Goal: Information Seeking & Learning: Learn about a topic

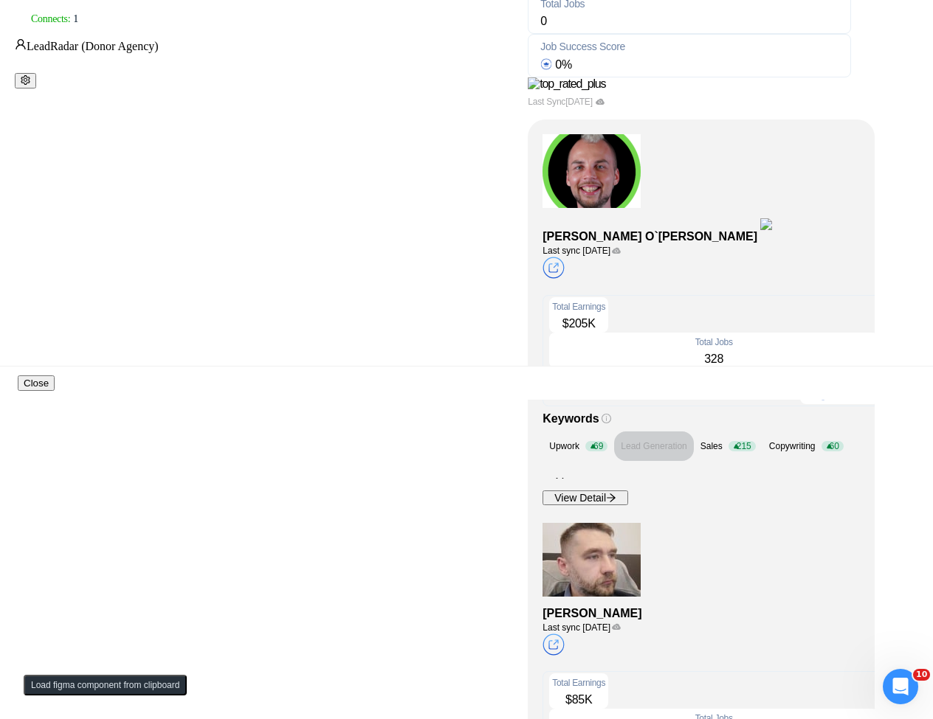
scroll to position [620, 0]
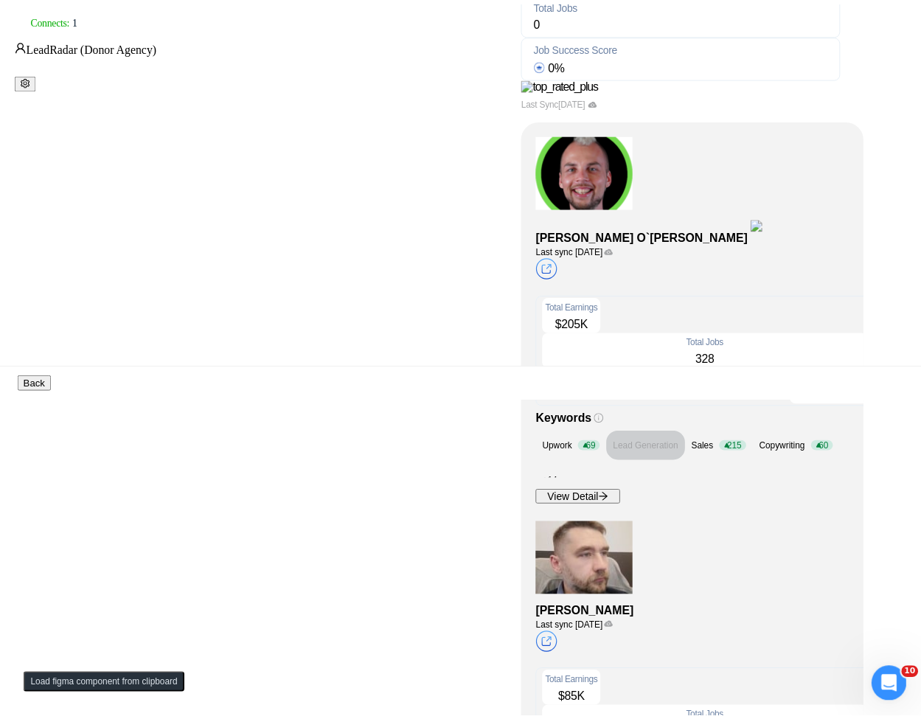
scroll to position [0, 0]
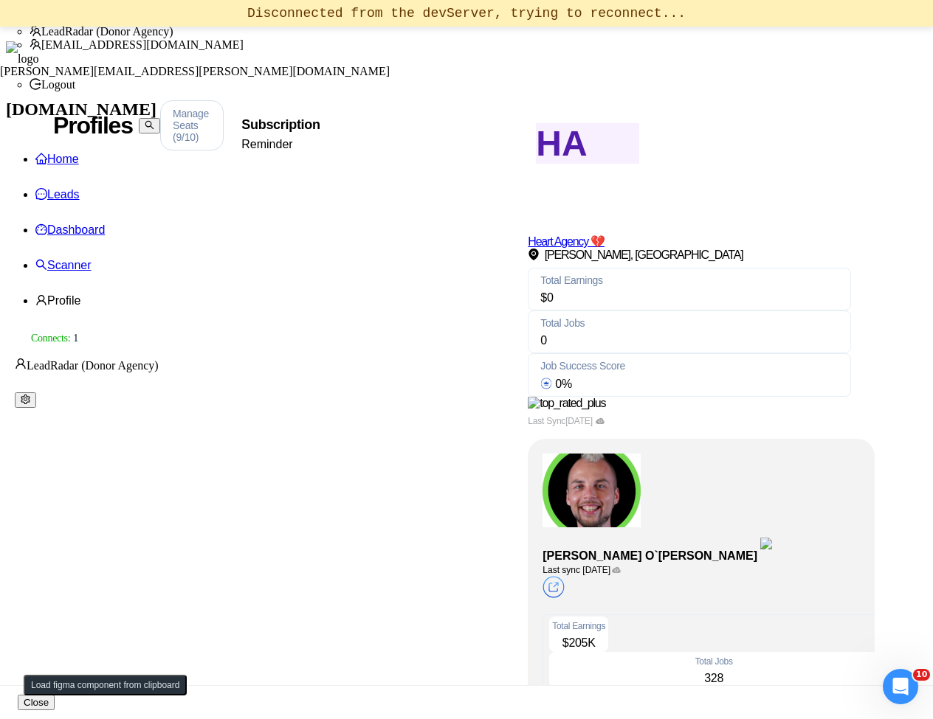
scroll to position [531, 0]
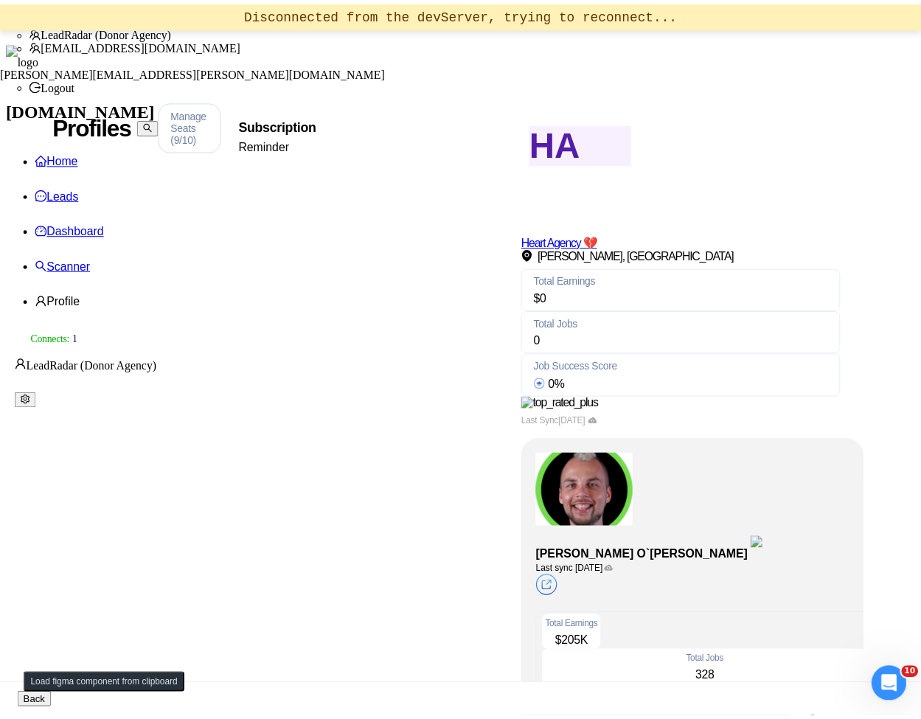
scroll to position [0, 0]
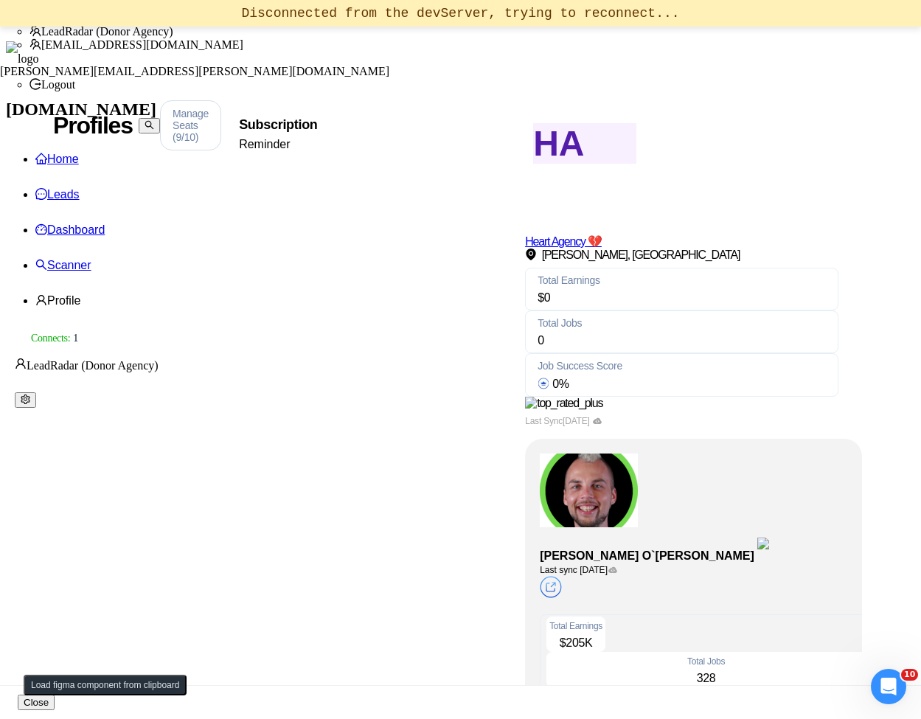
click at [603, 244] on div "HA Heart Agency 💔 Boardman, United States Total Earnings $ 0 Total Jobs 0 Job S…" at bounding box center [682, 263] width 314 height 327
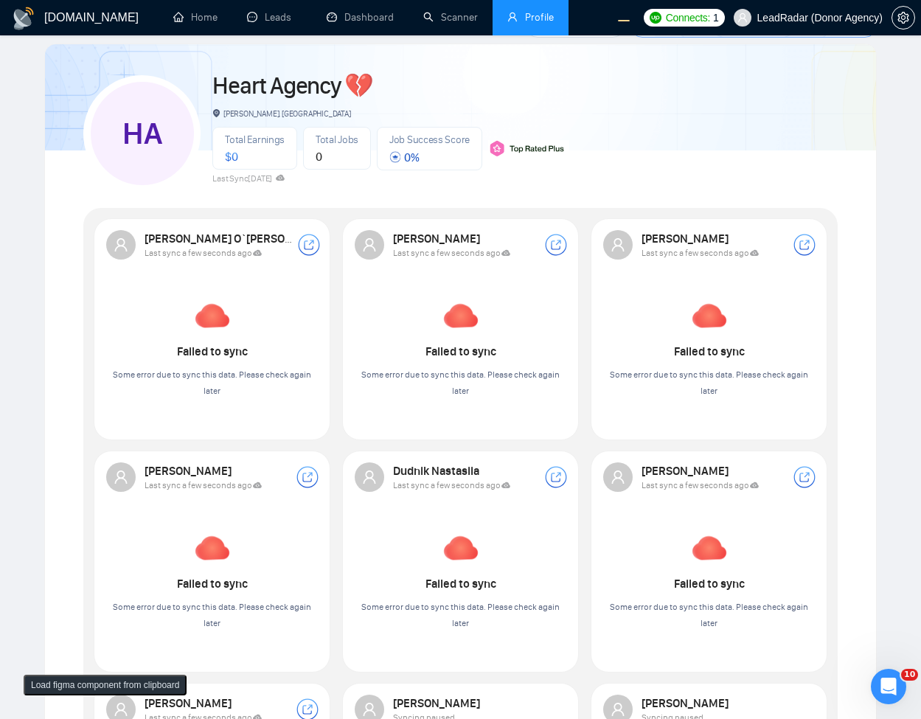
scroll to position [89, 0]
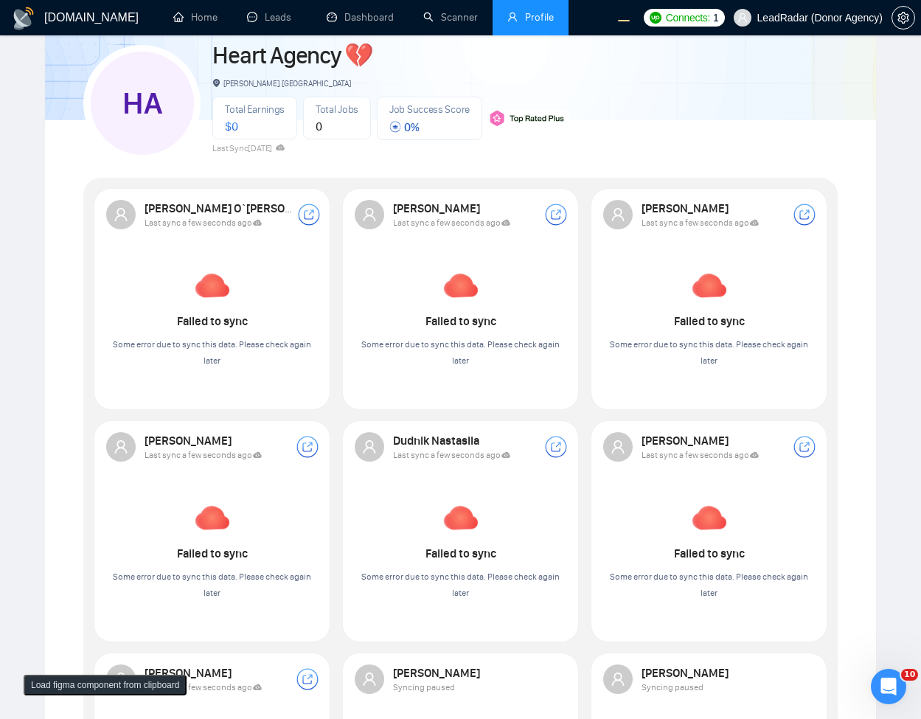
click at [145, 193] on div "Robert O`kruk Last sync a few seconds ago Failed to sync Some error due to sync…" at bounding box center [212, 290] width 230 height 198
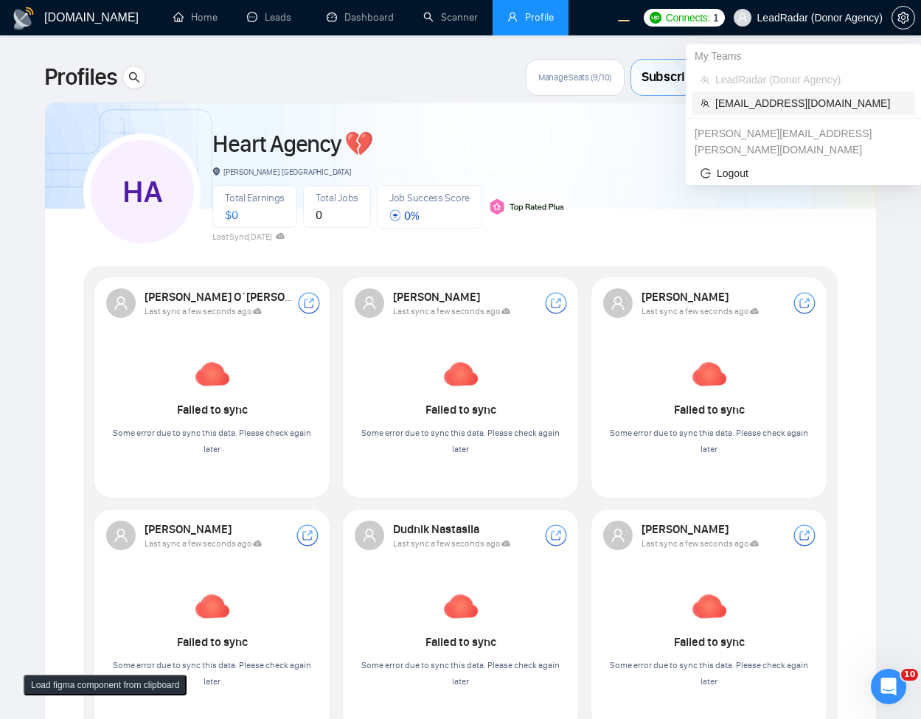
click at [764, 105] on span "workwiseupworkgency@gmail.com" at bounding box center [811, 103] width 191 height 16
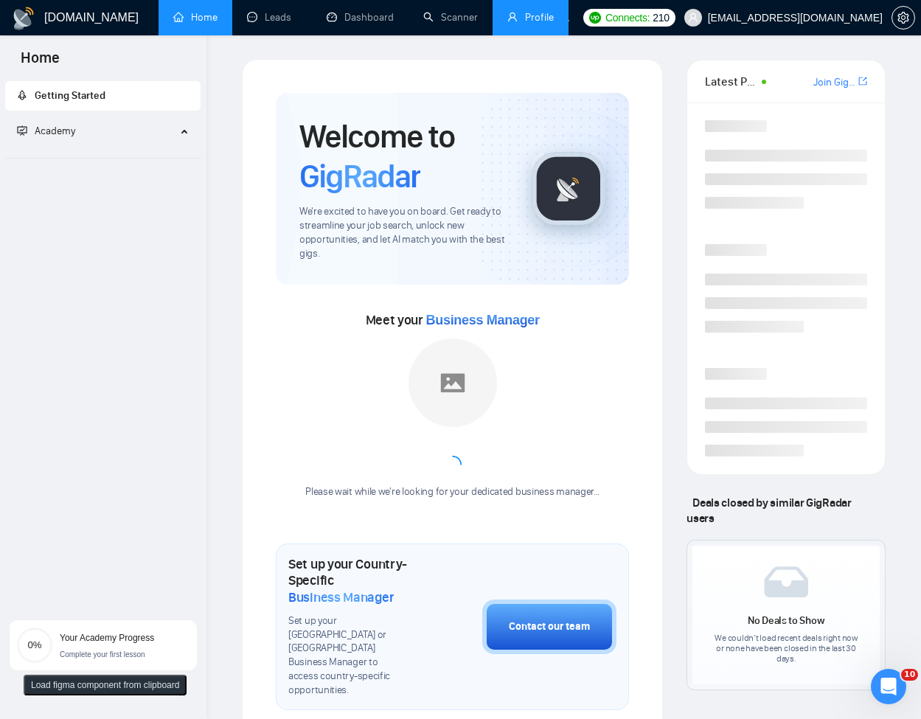
click at [535, 21] on link "Profile" at bounding box center [531, 17] width 46 height 13
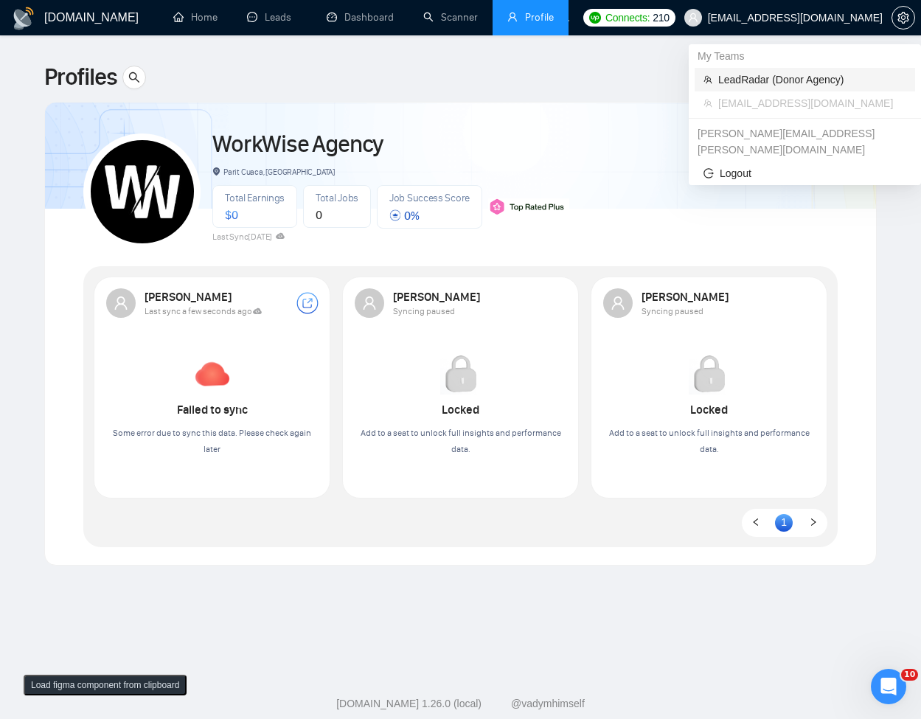
click at [764, 83] on span "LeadRadar (Donor Agency)" at bounding box center [813, 80] width 188 height 16
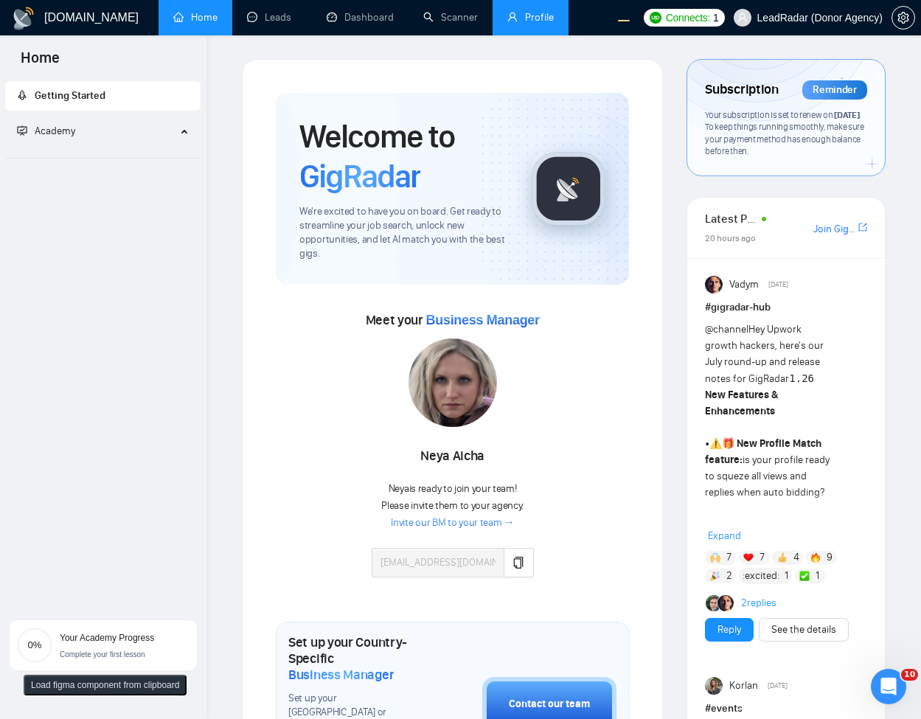
click at [522, 24] on link "Profile" at bounding box center [531, 17] width 46 height 13
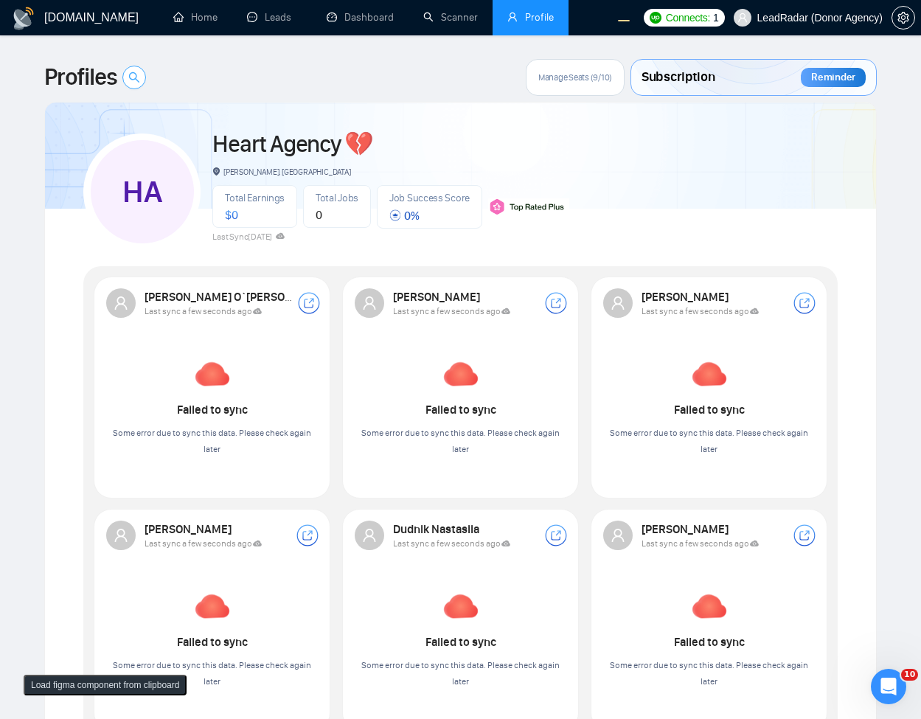
click at [134, 84] on button "button" at bounding box center [134, 78] width 24 height 24
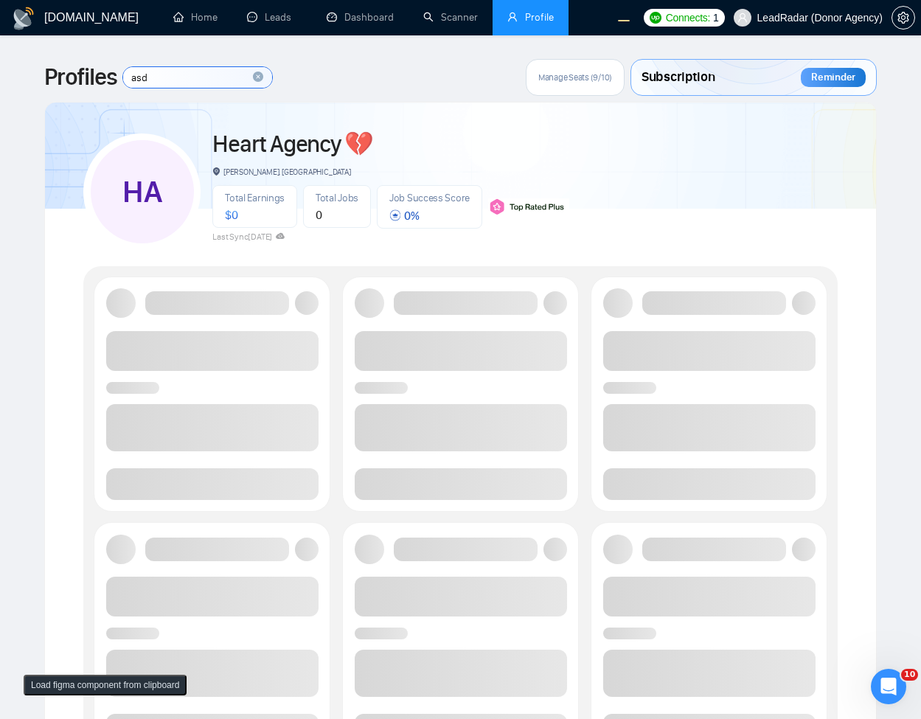
type input "asd"
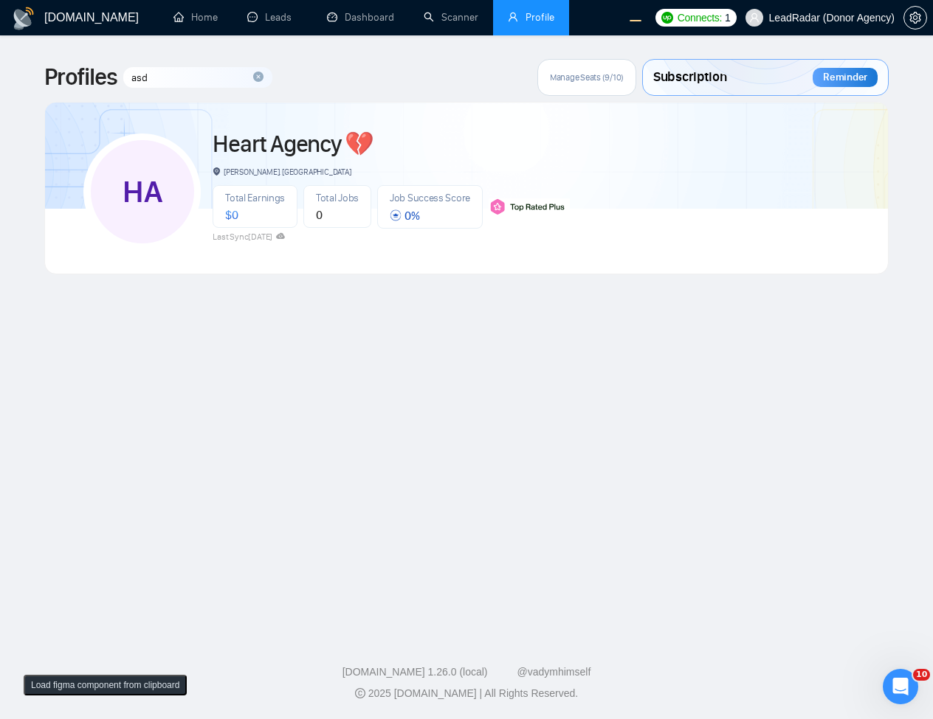
click at [161, 82] on input "asd" at bounding box center [197, 77] width 149 height 21
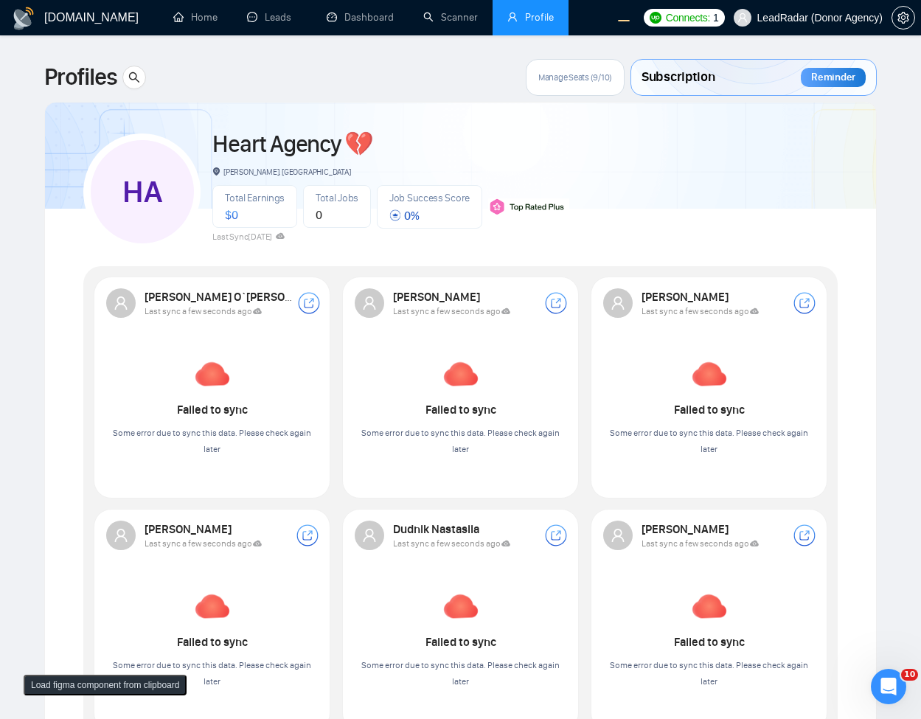
click at [669, 179] on div "HA Heart Agency 💔 Boardman, United States Total Earnings $ 0 Total Jobs 0 Job S…" at bounding box center [460, 185] width 755 height 131
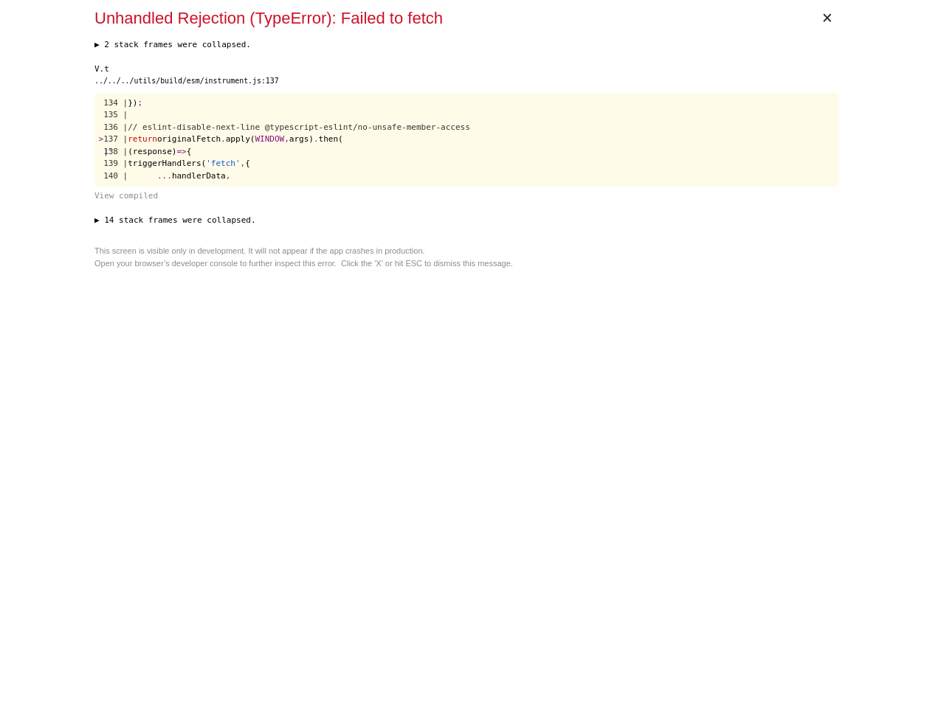
click at [642, 260] on div "This screen is visible only in development. It will not appear if the app crash…" at bounding box center [466, 257] width 744 height 24
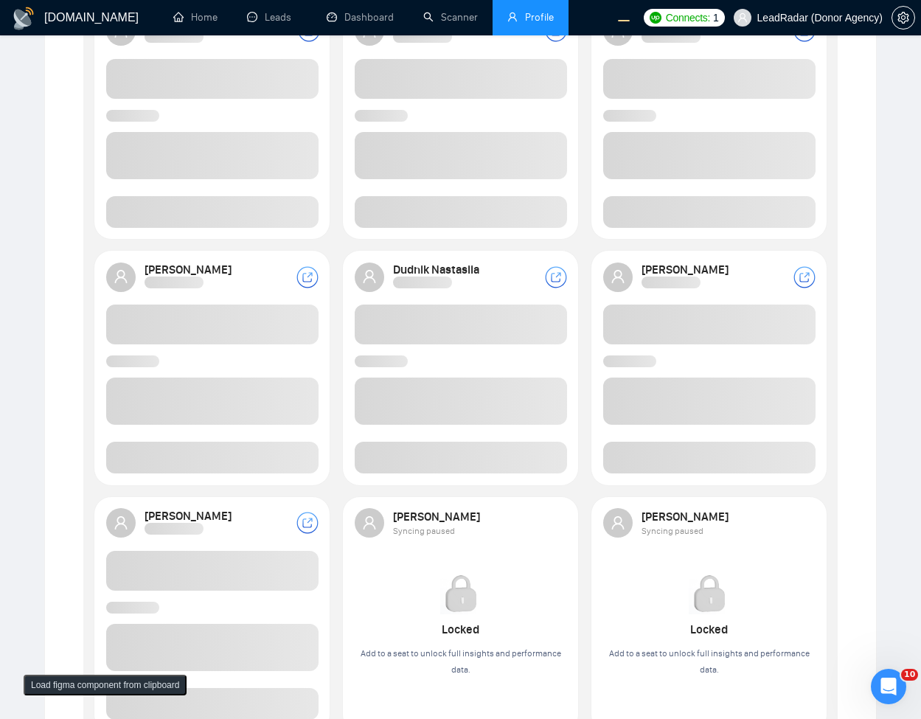
scroll to position [95, 0]
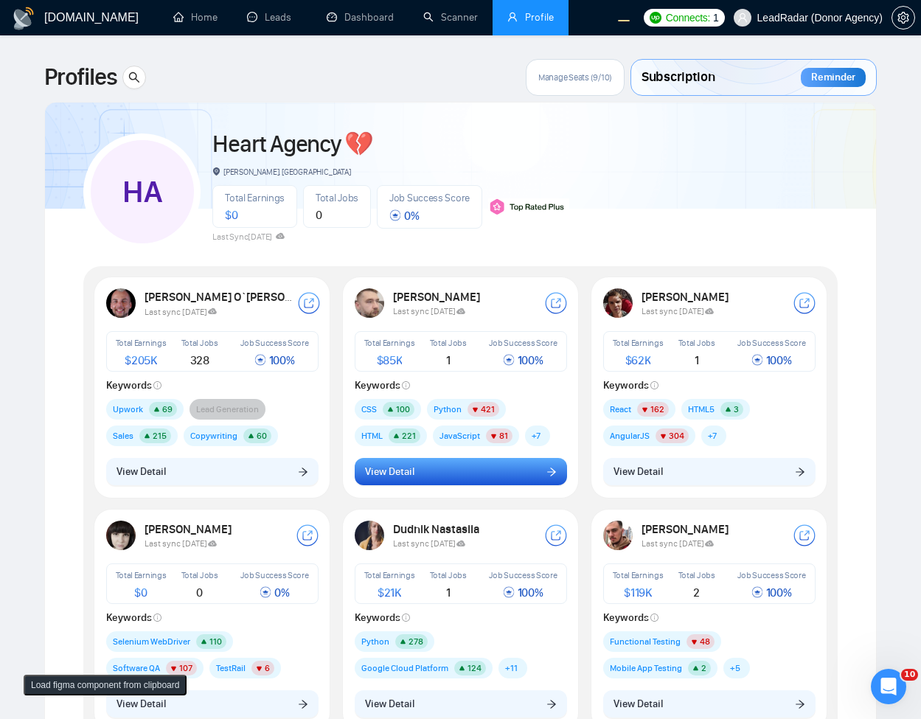
click at [397, 466] on span "View Detail" at bounding box center [389, 472] width 49 height 16
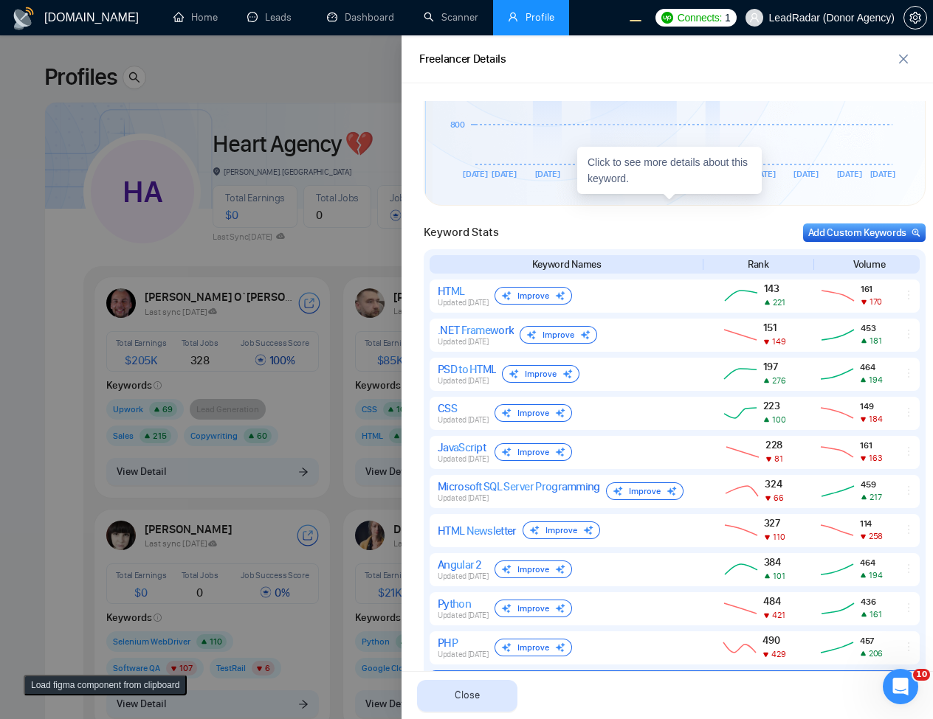
scroll to position [769, 0]
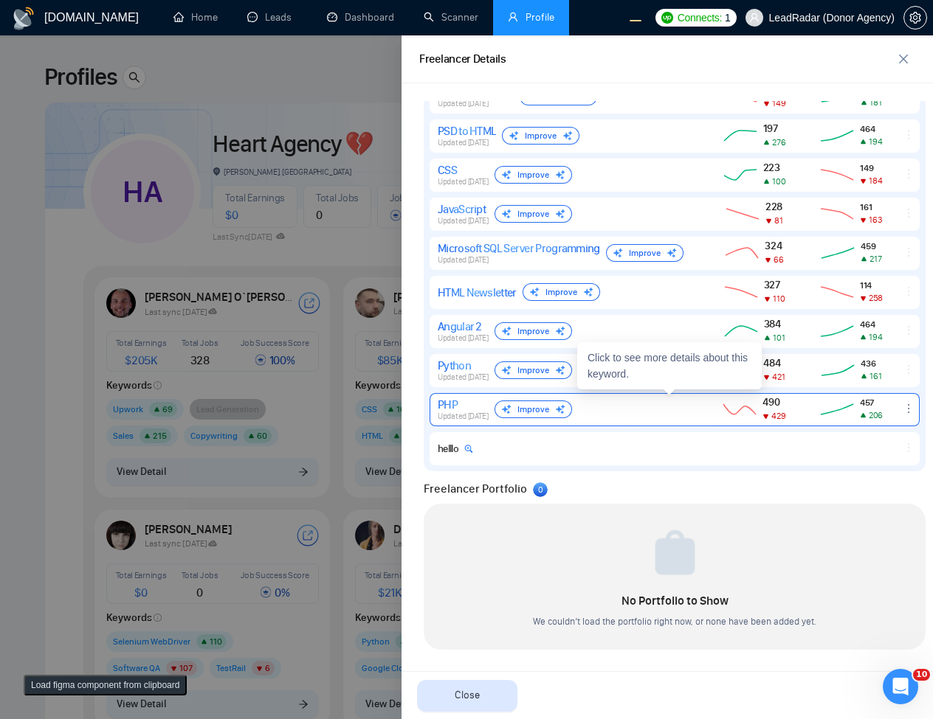
click at [472, 413] on span "Updated [DATE]" at bounding box center [462, 417] width 51 height 10
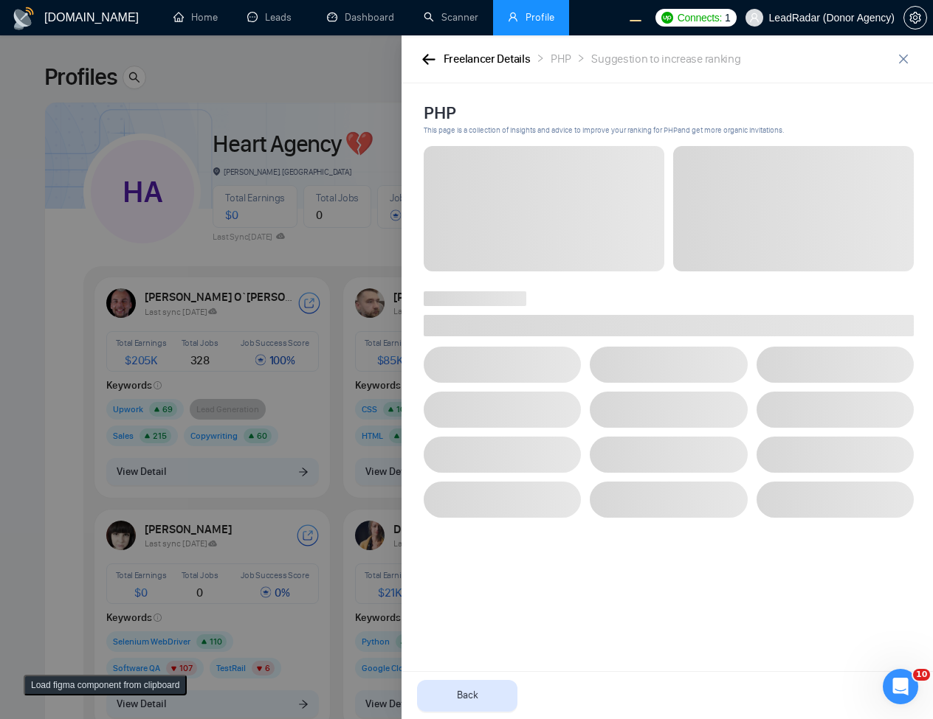
scroll to position [0, 0]
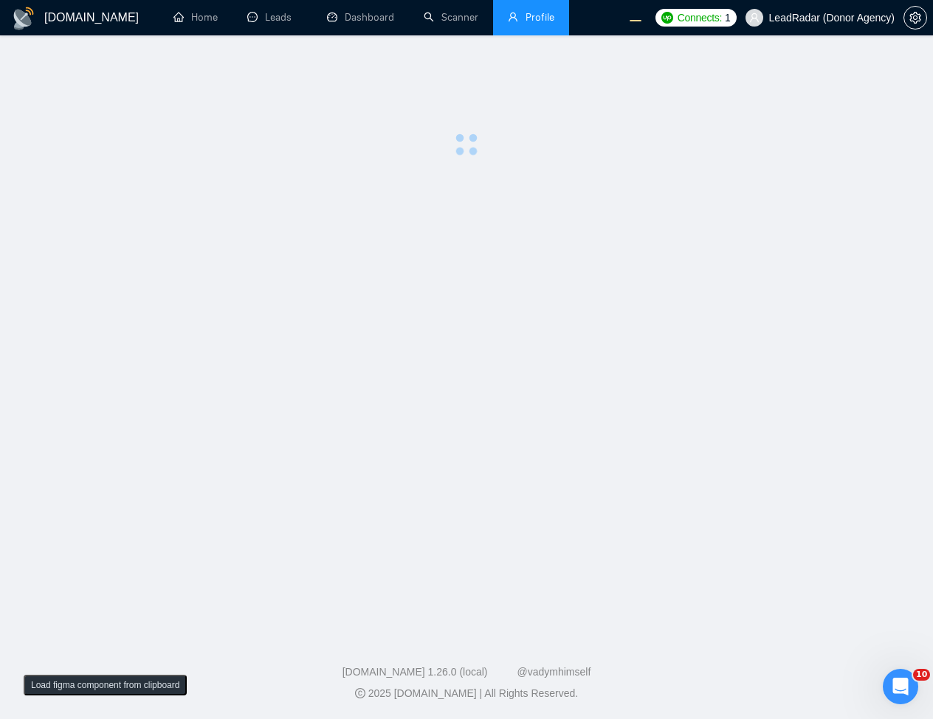
click at [628, 260] on main at bounding box center [466, 332] width 885 height 547
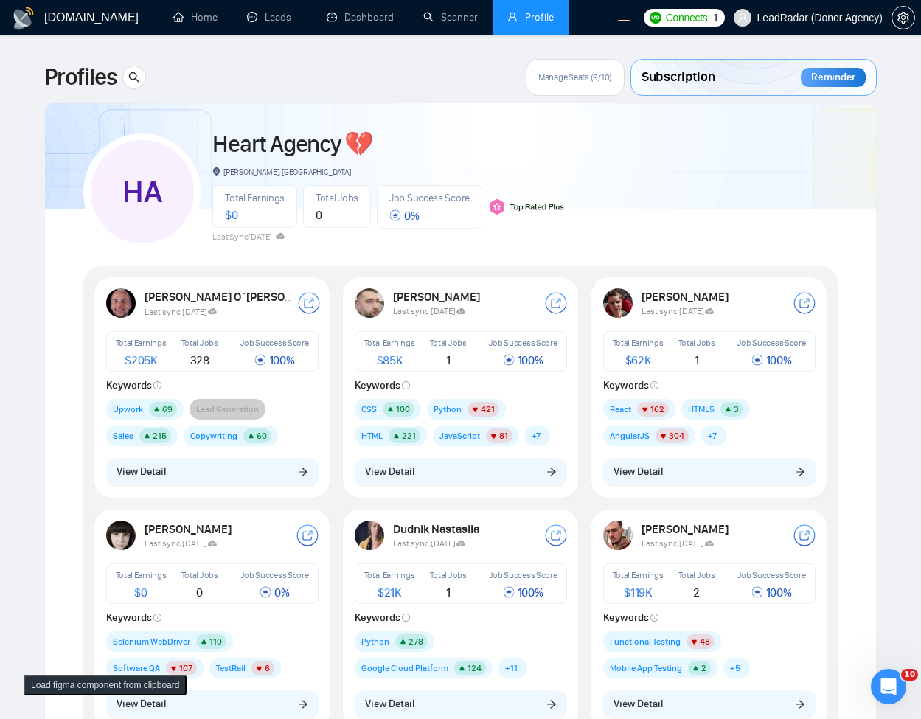
click at [509, 480] on button "View Detail" at bounding box center [461, 472] width 212 height 28
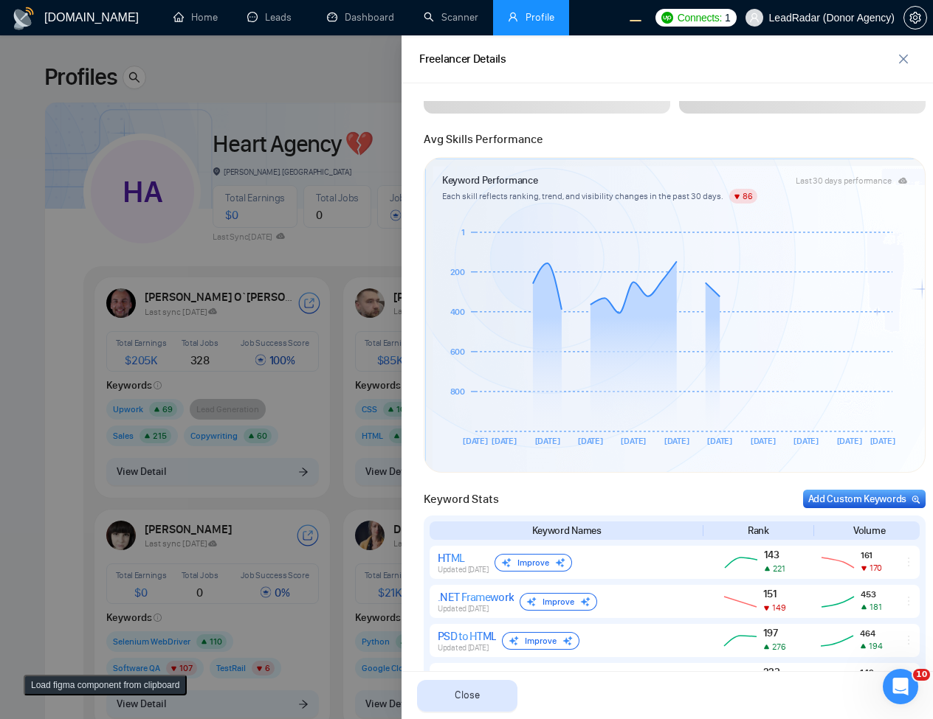
scroll to position [771, 0]
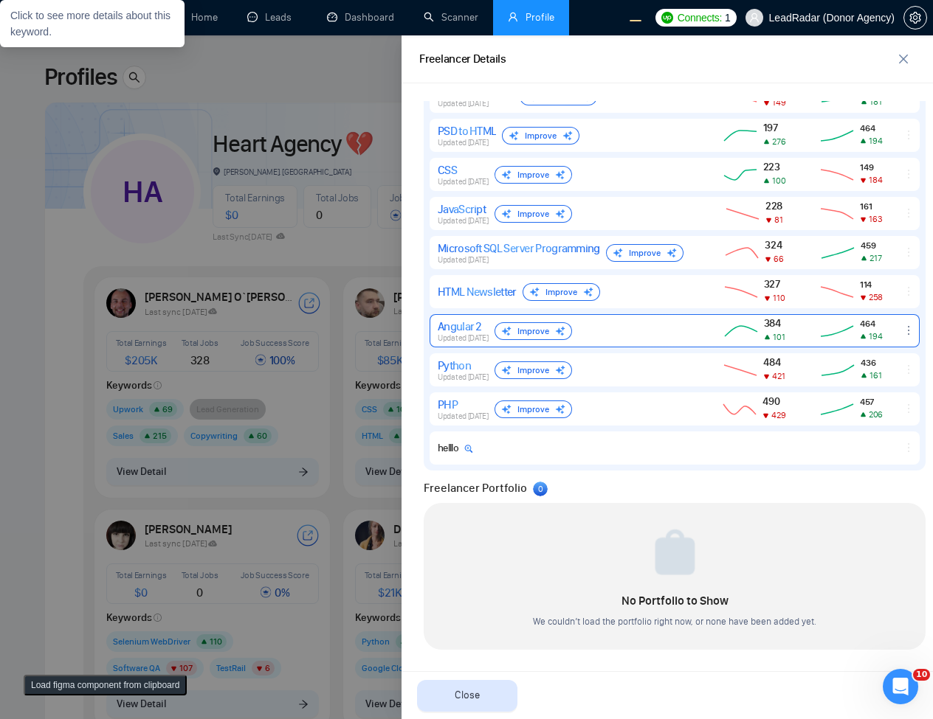
click at [637, 332] on div "Angular 2 Updated 3 months ago Improve" at bounding box center [564, 331] width 255 height 24
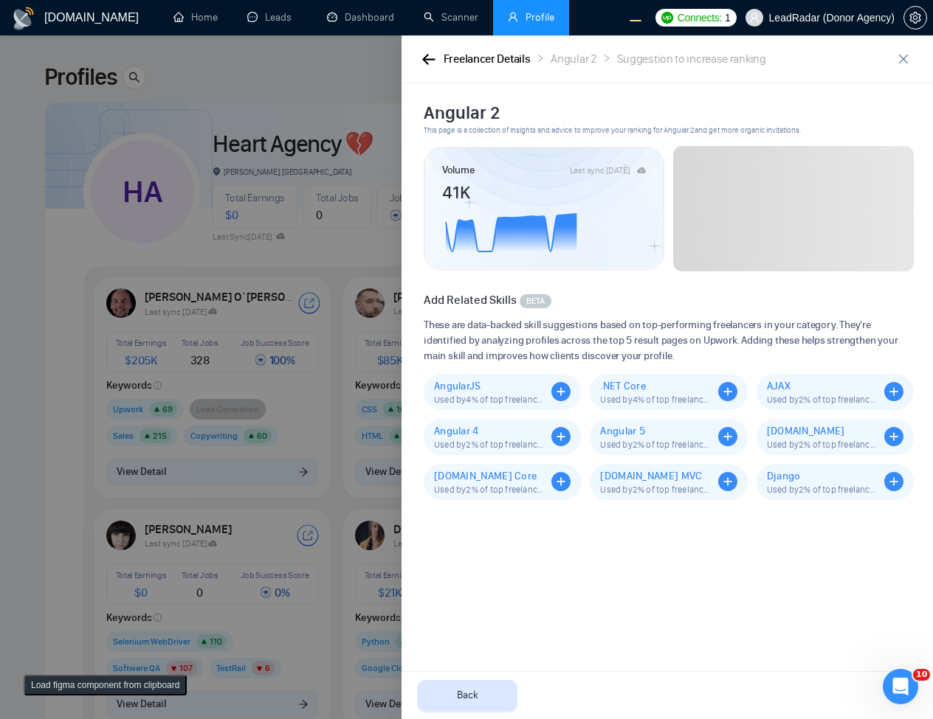
scroll to position [0, 0]
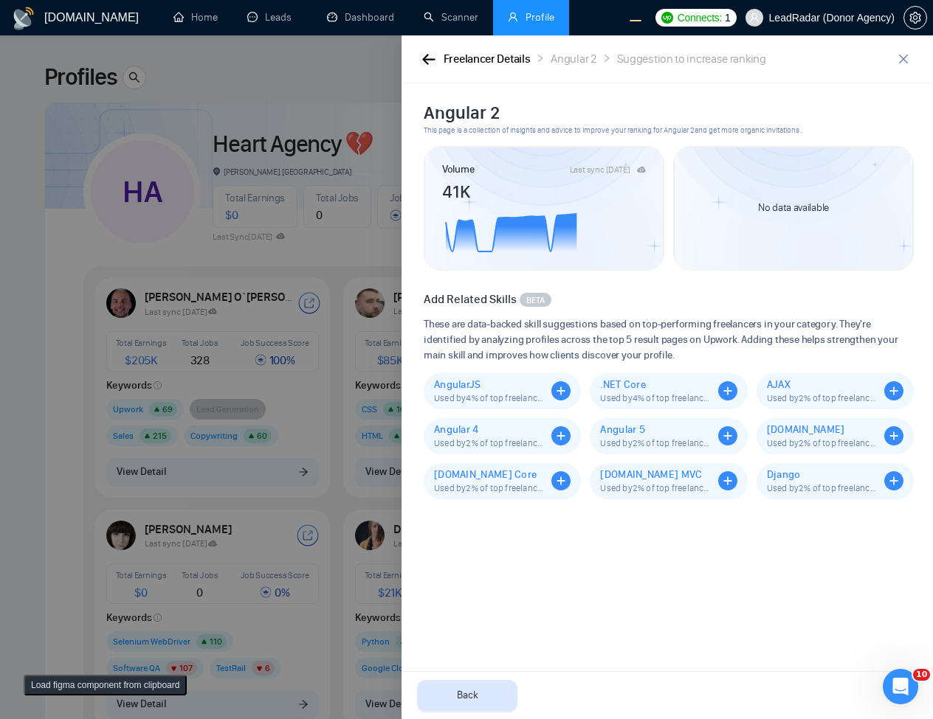
click at [429, 58] on icon "button" at bounding box center [428, 59] width 13 height 11
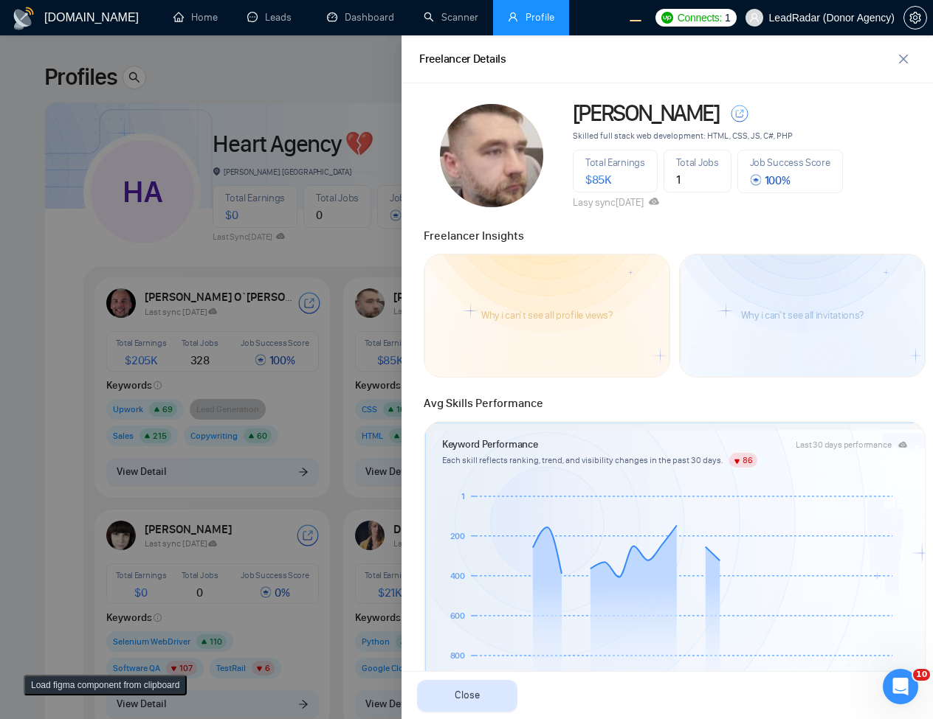
scroll to position [620, 0]
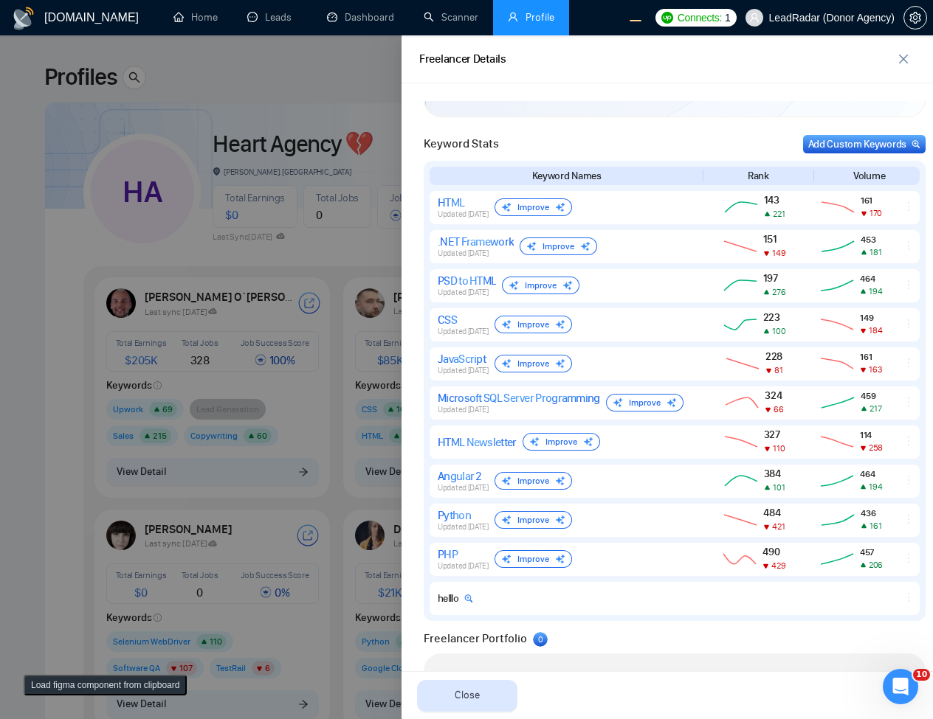
click at [337, 470] on div at bounding box center [466, 377] width 933 height 684
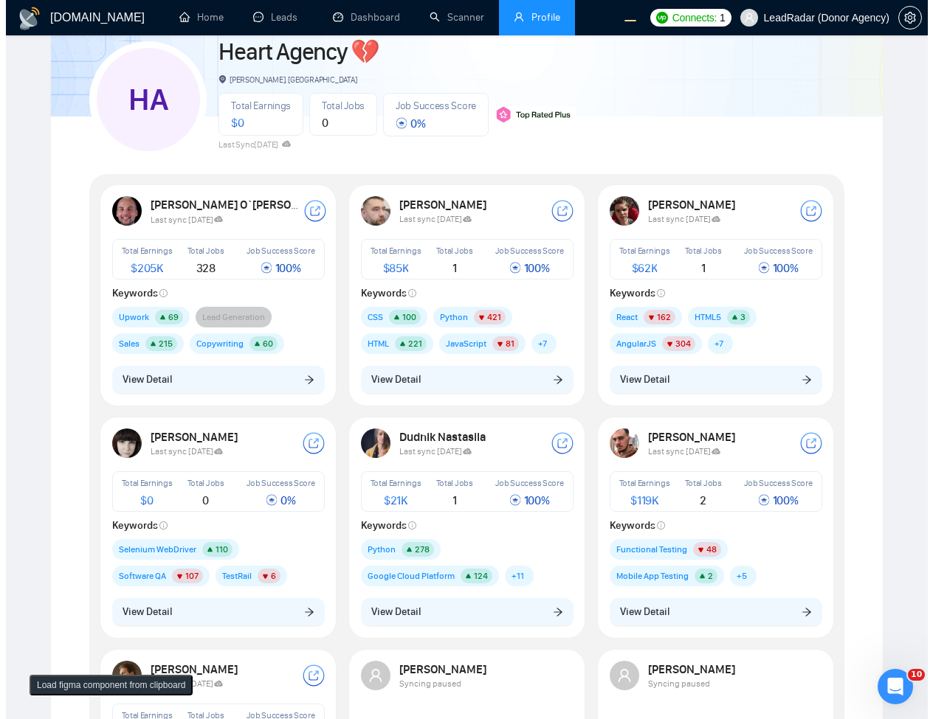
scroll to position [177, 0]
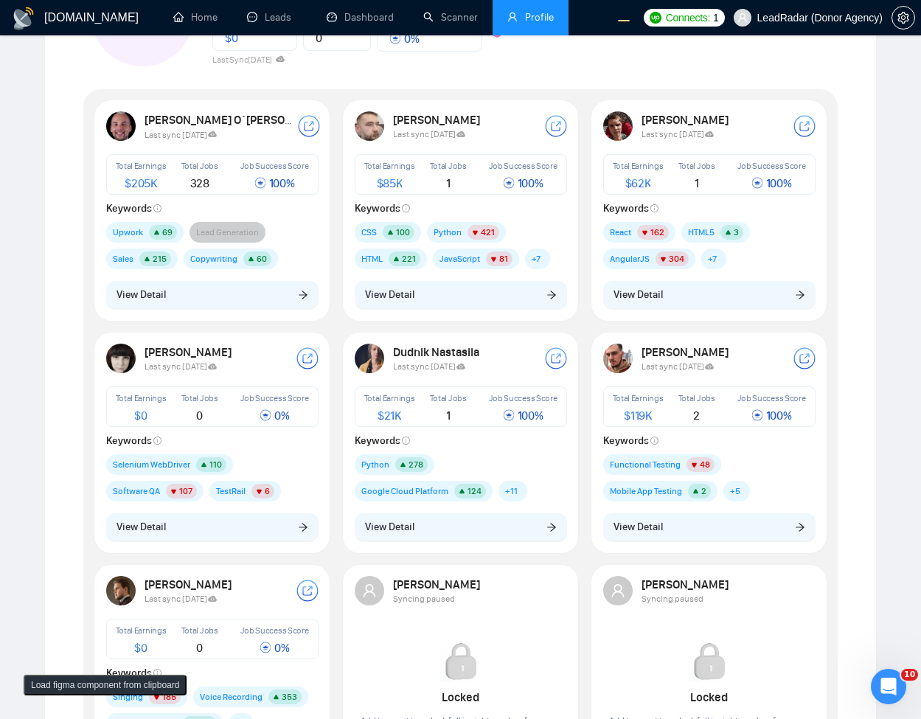
click at [478, 273] on div "Oleksandr Makarov Last sync 6 days ago Total Earnings $ 85K Total Jobs 1 Job Su…" at bounding box center [461, 210] width 230 height 215
click at [480, 534] on button "View Detail" at bounding box center [461, 527] width 212 height 28
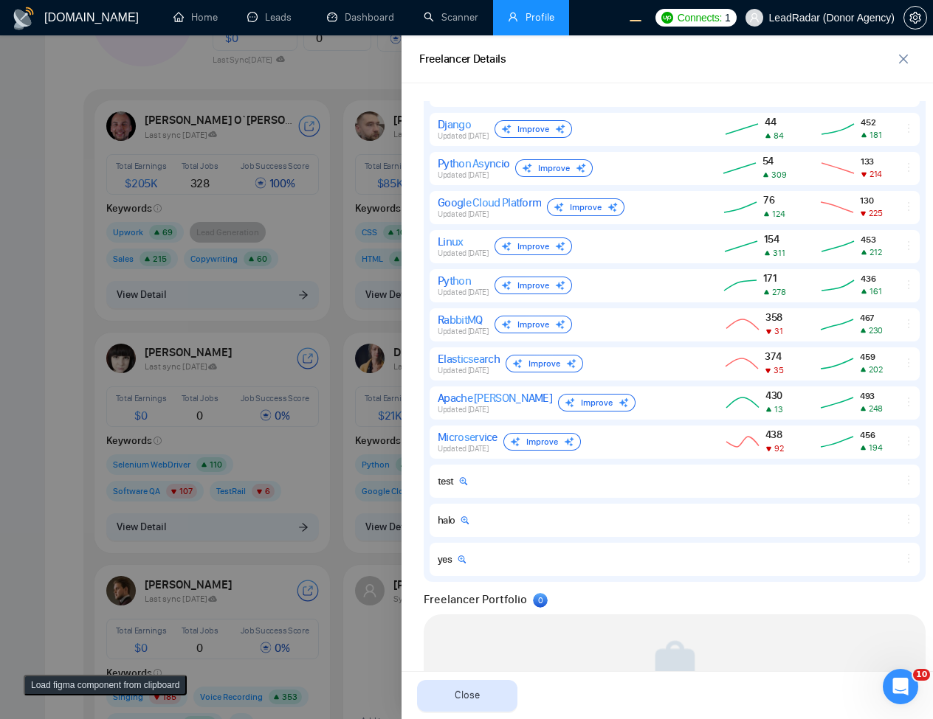
scroll to position [848, 0]
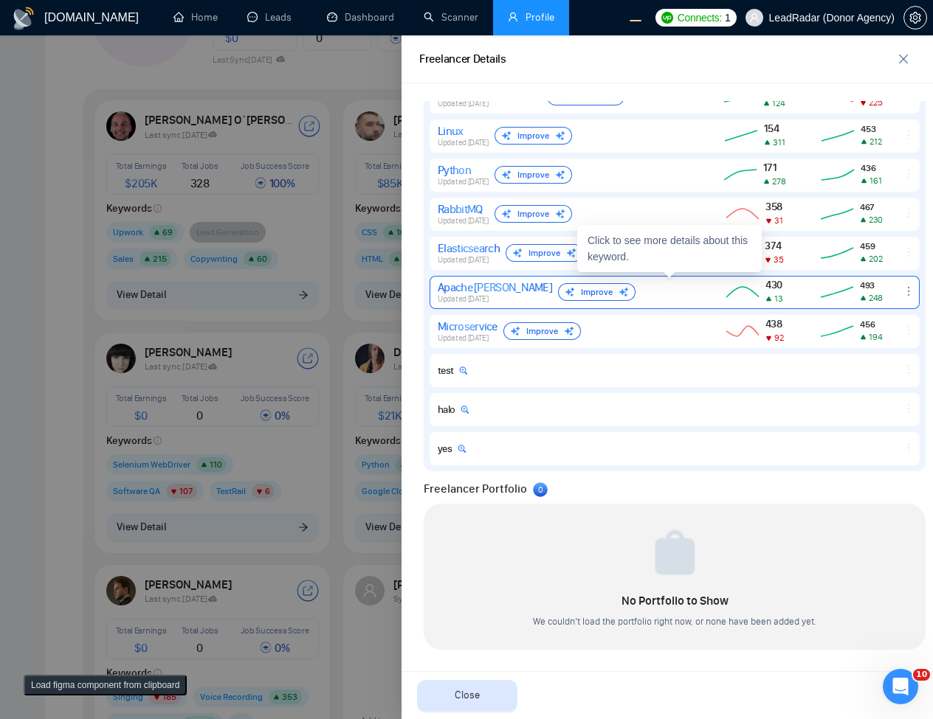
click at [469, 297] on span "Updated [DATE]" at bounding box center [462, 299] width 51 height 10
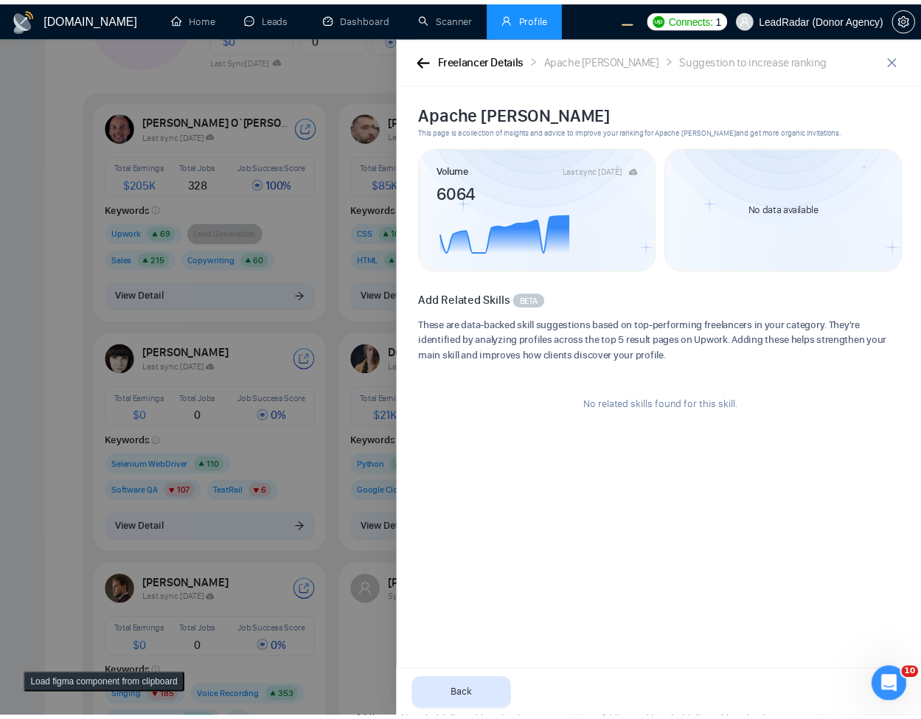
scroll to position [0, 0]
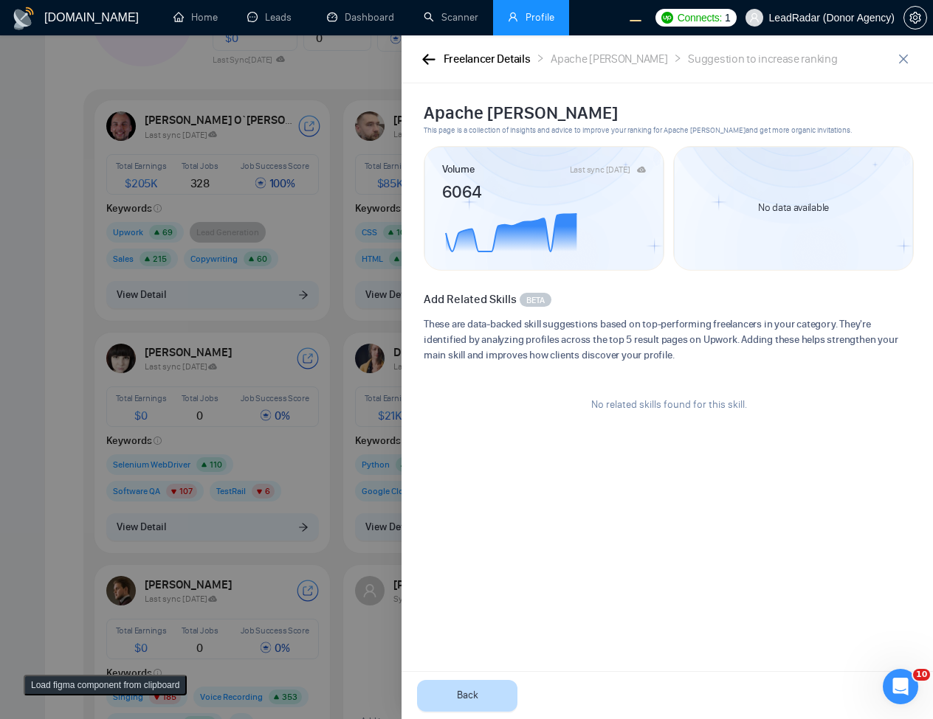
click at [449, 698] on button "Back" at bounding box center [467, 696] width 100 height 32
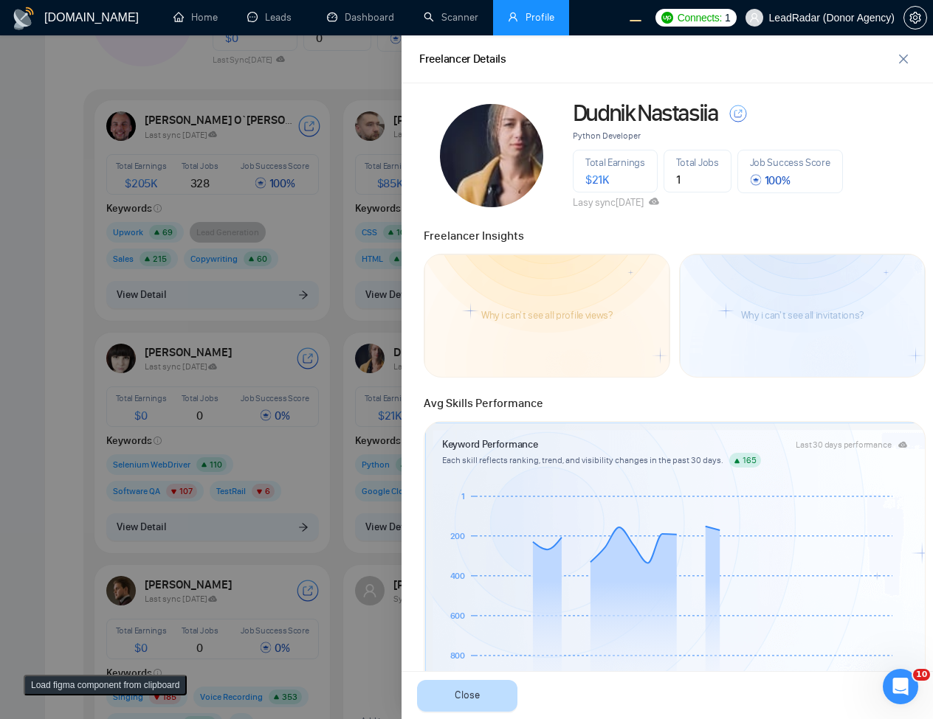
click at [490, 708] on button "Close" at bounding box center [467, 696] width 100 height 32
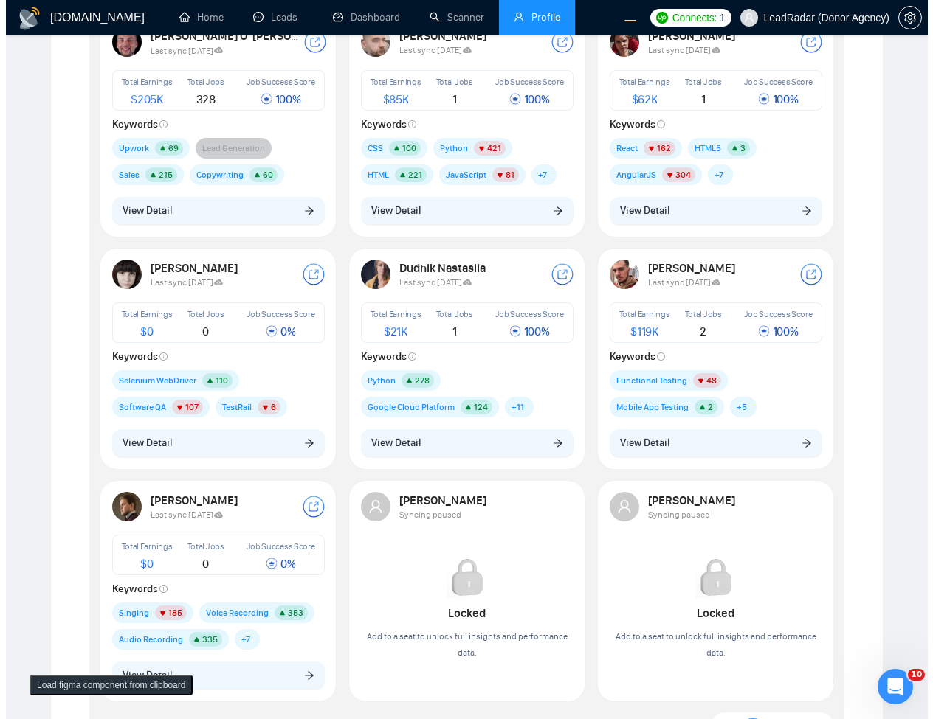
scroll to position [443, 0]
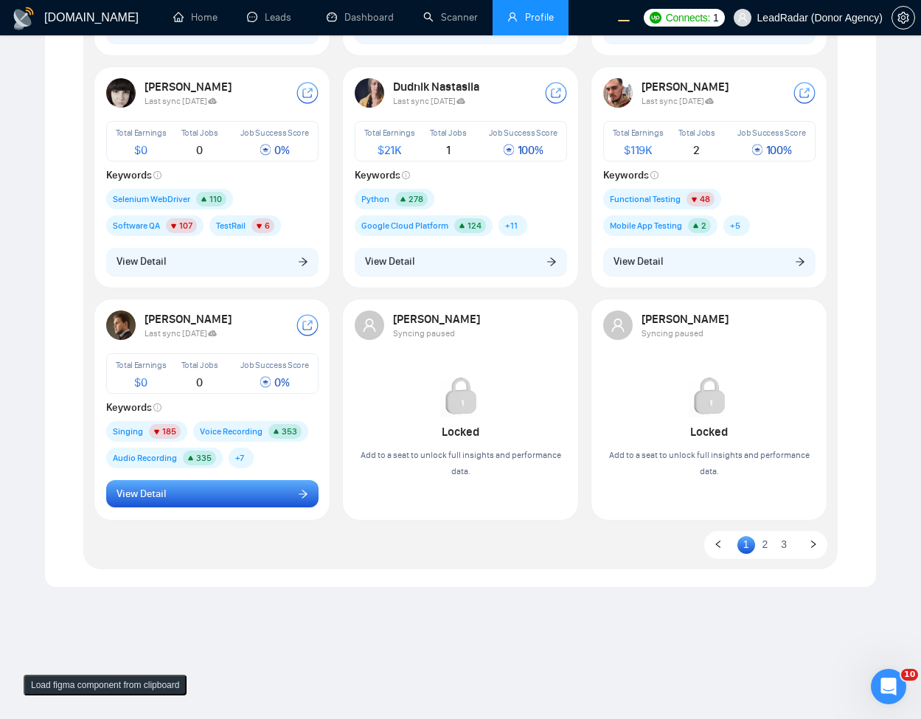
click at [225, 480] on button "View Detail" at bounding box center [212, 494] width 212 height 28
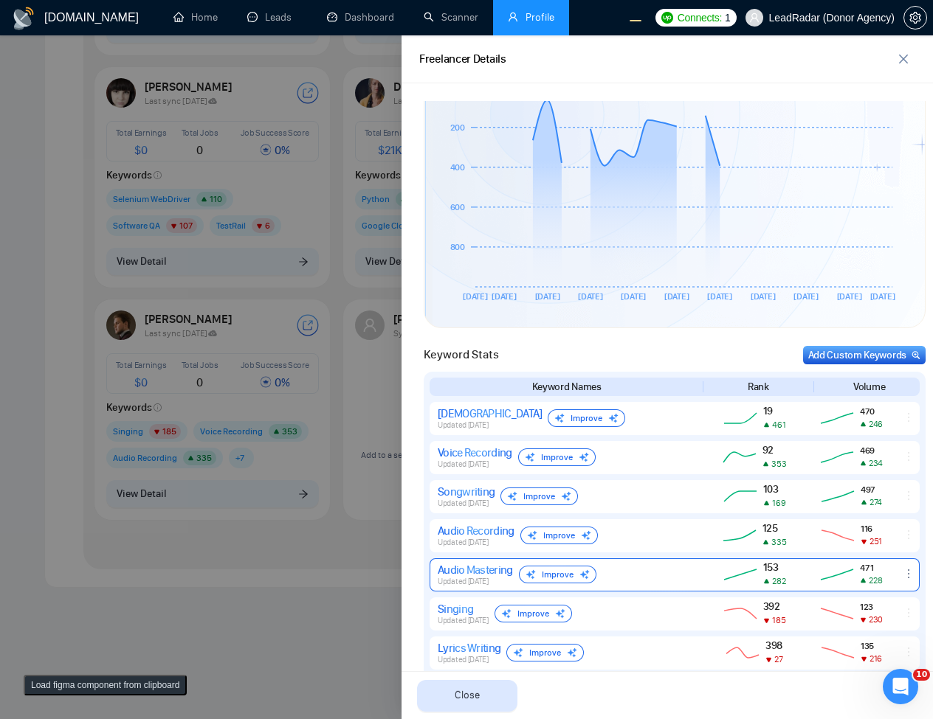
scroll to position [531, 0]
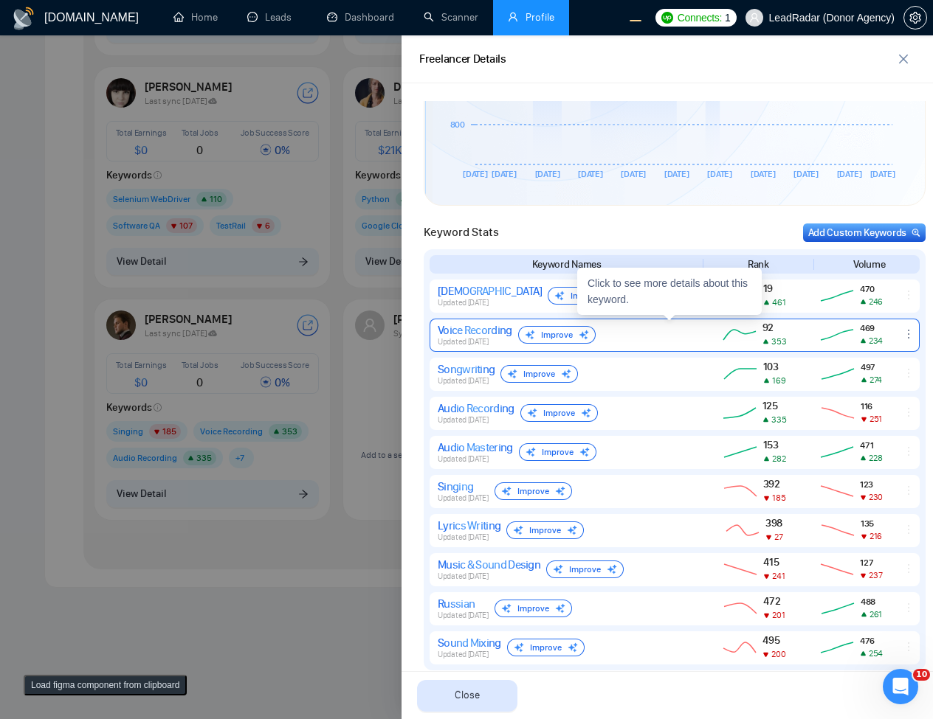
click at [447, 339] on span "Updated [DATE]" at bounding box center [462, 342] width 51 height 10
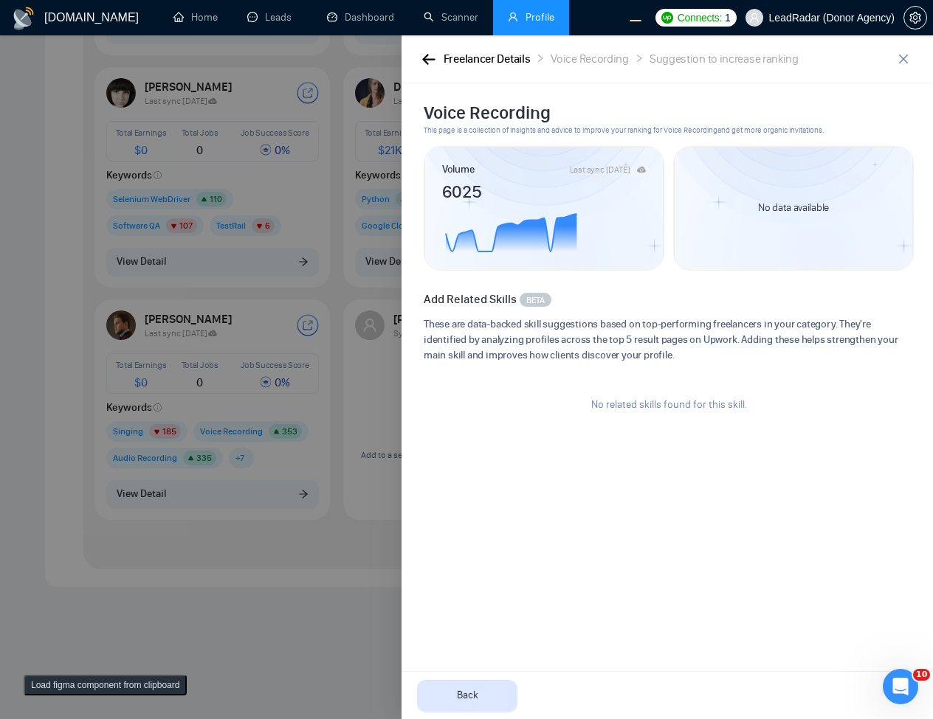
scroll to position [0, 0]
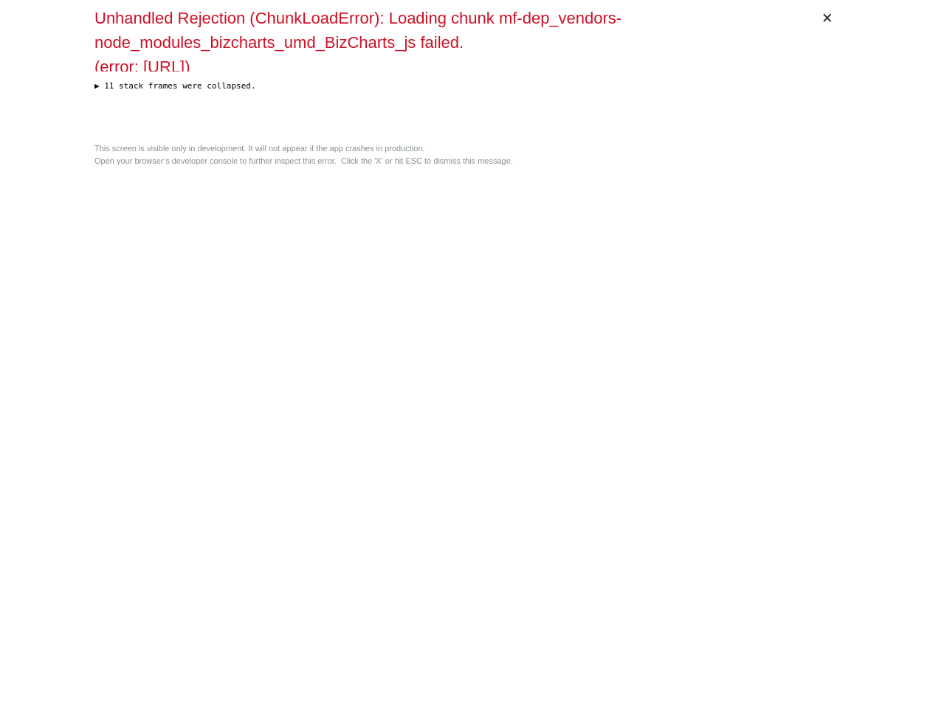
click at [501, 211] on div "× Unhandled Rejection (ChunkLoadError): Loading chunk mf-dep_vendors-node_modul…" at bounding box center [466, 359] width 755 height 719
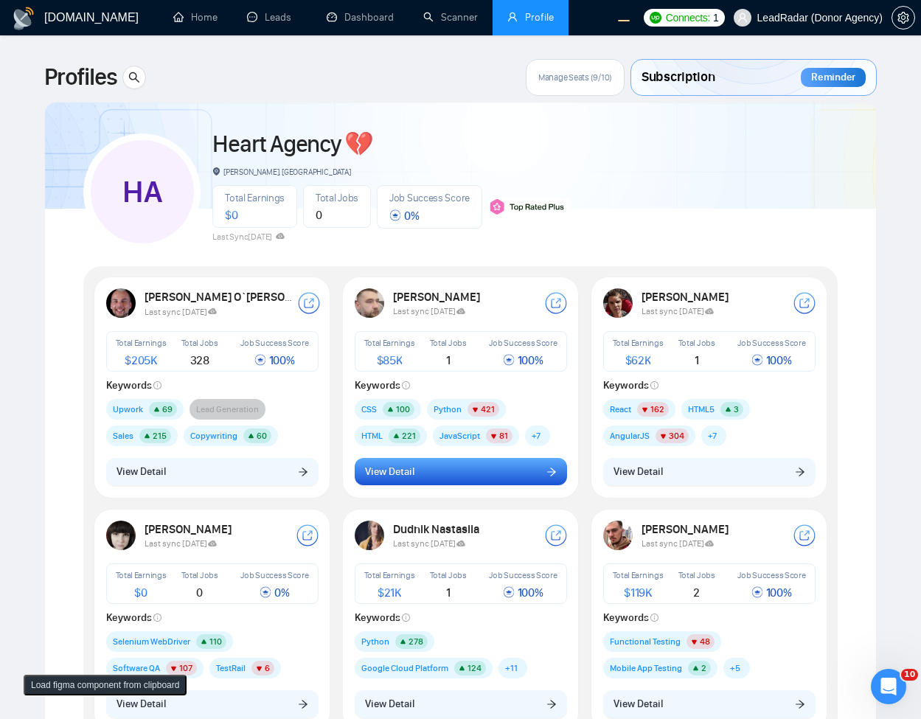
click at [522, 478] on button "View Detail" at bounding box center [461, 472] width 212 height 28
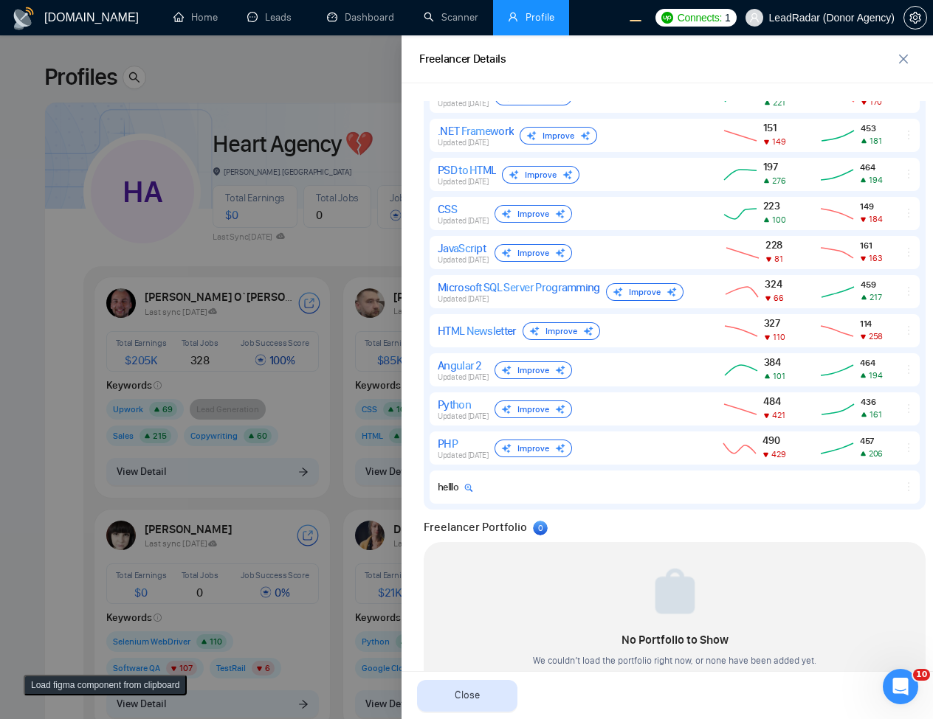
scroll to position [771, 0]
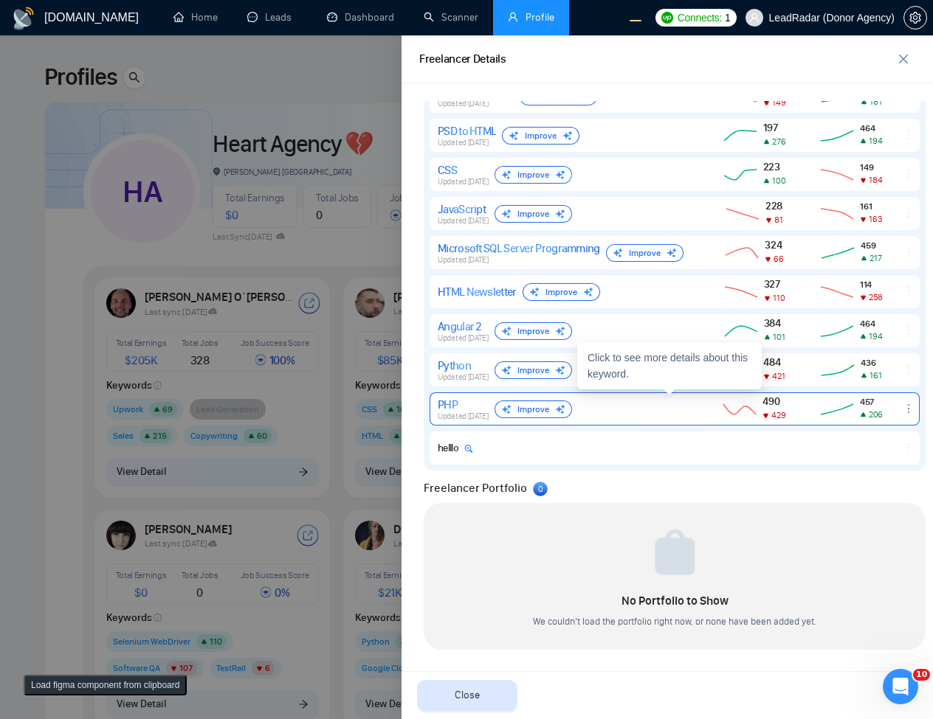
click at [466, 409] on div "PHP" at bounding box center [462, 405] width 51 height 14
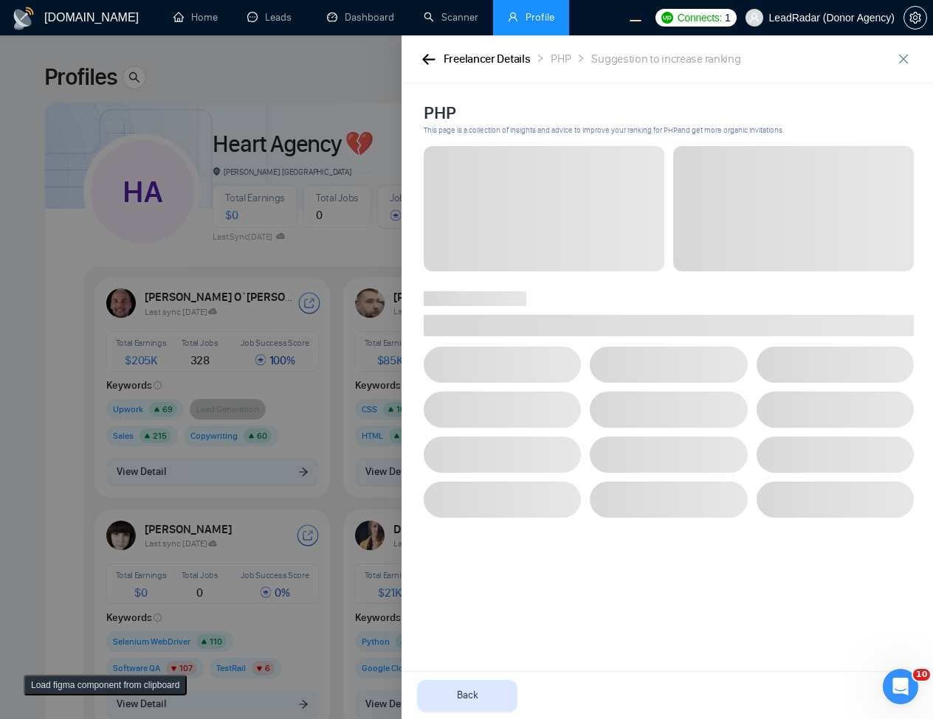
scroll to position [0, 0]
